Goal: Find specific page/section: Find specific page/section

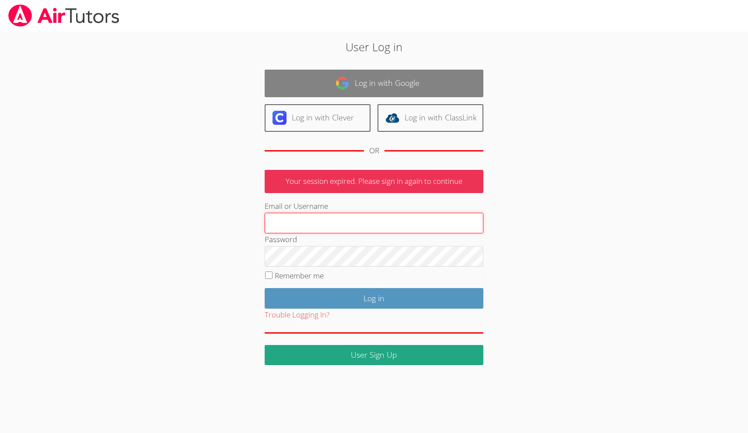
type input "[EMAIL_ADDRESS][DOMAIN_NAME]"
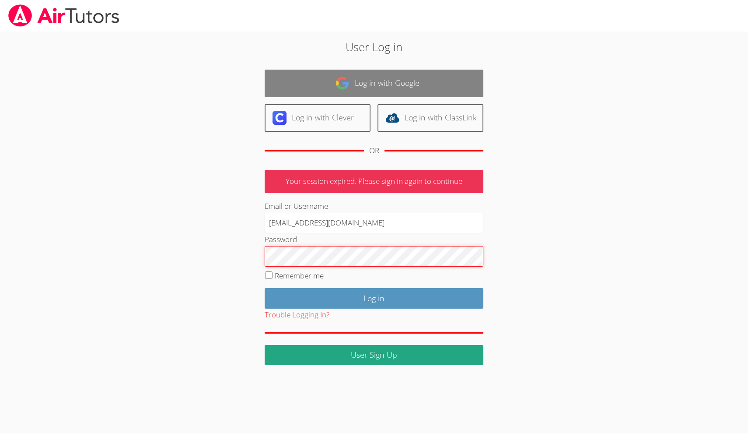
click at [374, 296] on input "Log in" at bounding box center [374, 298] width 219 height 21
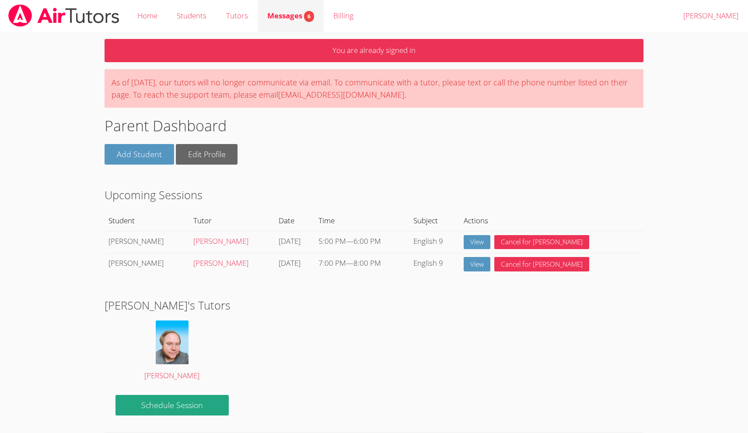
click at [281, 18] on span "Messages 6" at bounding box center [290, 16] width 47 height 10
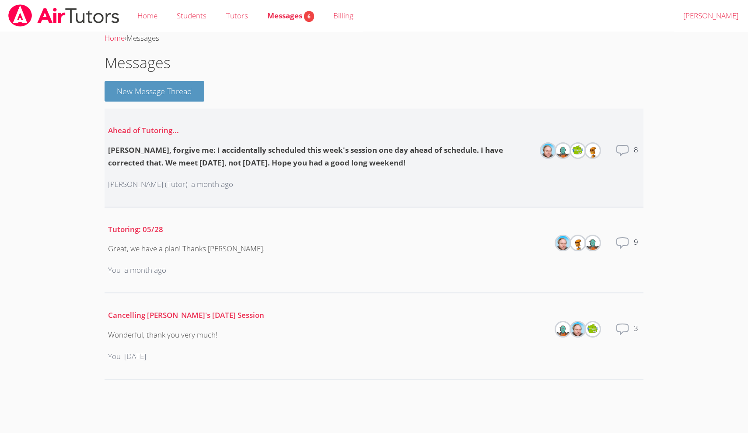
click at [293, 150] on div "[PERSON_NAME], forgive me: I accidentally scheduled this week's session one day…" at bounding box center [319, 156] width 423 height 25
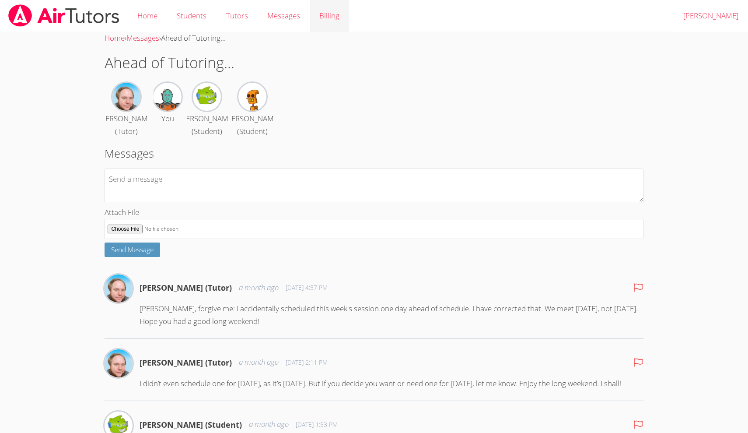
click at [329, 14] on link "Billing" at bounding box center [329, 16] width 39 height 32
